Goal: Task Accomplishment & Management: Complete application form

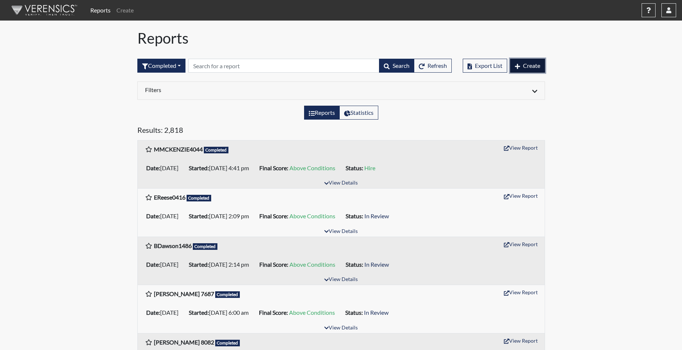
click at [527, 66] on span "Create" at bounding box center [531, 65] width 17 height 7
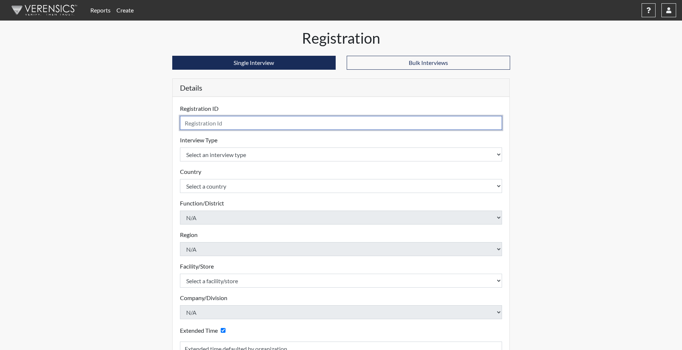
click at [208, 127] on input "text" at bounding box center [341, 123] width 322 height 14
type input "vic15283"
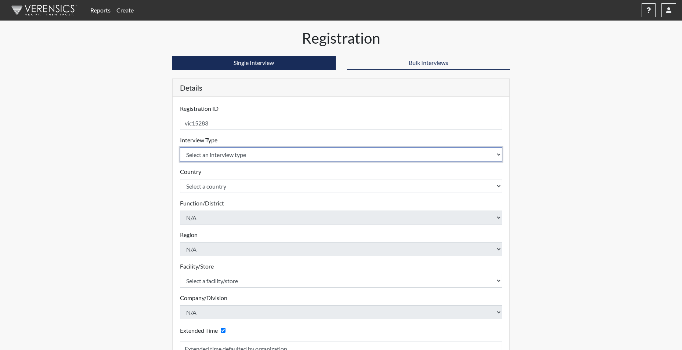
drag, startPoint x: 225, startPoint y: 154, endPoint x: 228, endPoint y: 160, distance: 6.4
click at [226, 154] on select "Select an interview type Corrections Pre-Employment" at bounding box center [341, 155] width 322 height 14
select select "ff733e93-e1bf-11ea-9c9f-0eff0cf7eb8f"
click at [180, 148] on select "Select an interview type Corrections Pre-Employment" at bounding box center [341, 155] width 322 height 14
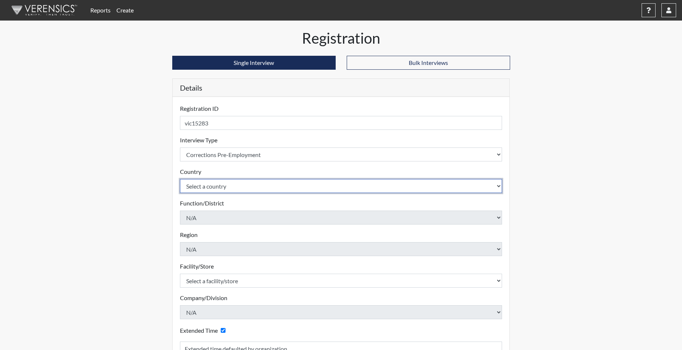
click at [217, 185] on select "Select a country [GEOGRAPHIC_DATA] [GEOGRAPHIC_DATA]" at bounding box center [341, 186] width 322 height 14
select select "united-states-of-[GEOGRAPHIC_DATA]"
click at [180, 179] on select "Select a country [GEOGRAPHIC_DATA] [GEOGRAPHIC_DATA]" at bounding box center [341, 186] width 322 height 14
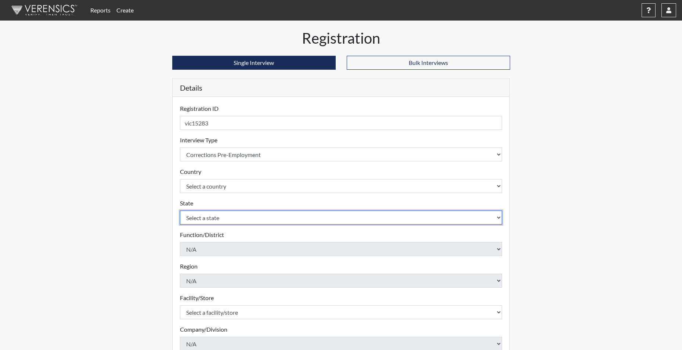
click at [191, 218] on select "Select a state [US_STATE] [US_STATE] [US_STATE] [US_STATE] [US_STATE] [US_STATE…" at bounding box center [341, 218] width 322 height 14
select select "SC"
click at [180, 211] on select "Select a state [US_STATE] [US_STATE] [US_STATE] [US_STATE] [US_STATE] [US_STATE…" at bounding box center [341, 218] width 322 height 14
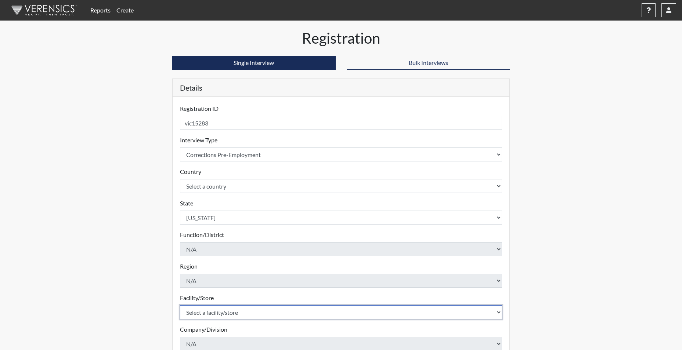
click at [203, 312] on select "Select a facility/store [GEOGRAPHIC_DATA] CI Broad River CI [PERSON_NAME] CI Di…" at bounding box center [341, 312] width 322 height 14
select select "61ab0ec9-3915-4257-bc03-7b4f61d7e4e7"
click at [180, 305] on select "Select a facility/store [GEOGRAPHIC_DATA] CI Broad River CI [PERSON_NAME] CI Di…" at bounding box center [341, 312] width 322 height 14
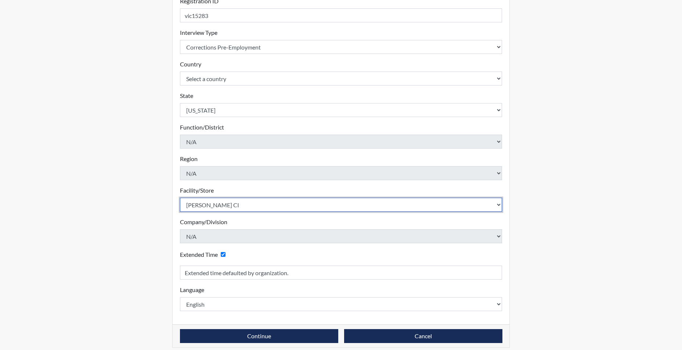
scroll to position [114, 0]
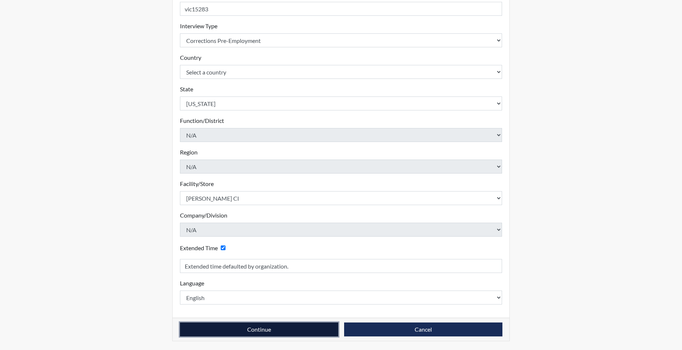
click at [220, 326] on button "Continue" at bounding box center [259, 330] width 158 height 14
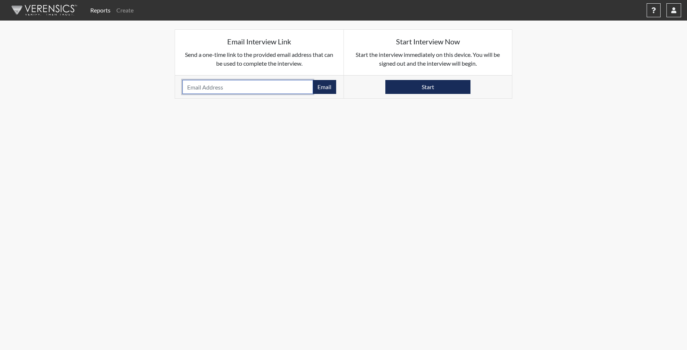
click at [198, 88] on input "email" at bounding box center [247, 87] width 131 height 14
type input "[EMAIL_ADDRESS][DOMAIN_NAME]"
click at [324, 88] on button "Email" at bounding box center [324, 87] width 23 height 14
